Goal: Task Accomplishment & Management: Use online tool/utility

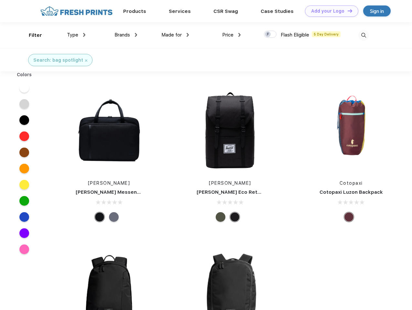
click at [329, 11] on link "Add your Logo Design Tool" at bounding box center [331, 10] width 53 height 11
click at [0, 0] on div "Design Tool" at bounding box center [0, 0] width 0 height 0
click at [347, 11] on link "Add your Logo Design Tool" at bounding box center [331, 10] width 53 height 11
click at [31, 35] on div "Filter" at bounding box center [35, 35] width 13 height 7
click at [76, 35] on span "Type" at bounding box center [72, 35] width 11 height 6
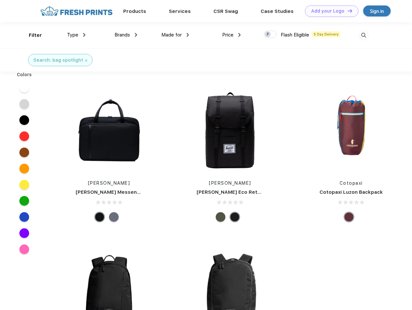
click at [126, 35] on span "Brands" at bounding box center [122, 35] width 16 height 6
click at [175, 35] on span "Made for" at bounding box center [171, 35] width 20 height 6
click at [231, 35] on span "Price" at bounding box center [227, 35] width 11 height 6
click at [270, 35] on div at bounding box center [270, 34] width 13 height 7
click at [268, 35] on input "checkbox" at bounding box center [266, 32] width 4 height 4
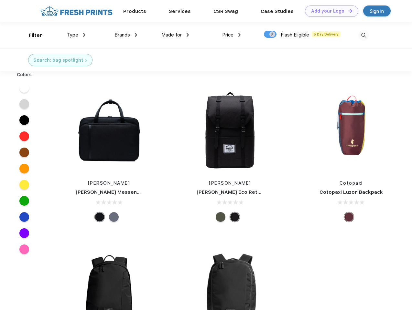
click at [363, 35] on img at bounding box center [363, 35] width 11 height 11
